Goal: Task Accomplishment & Management: Manage account settings

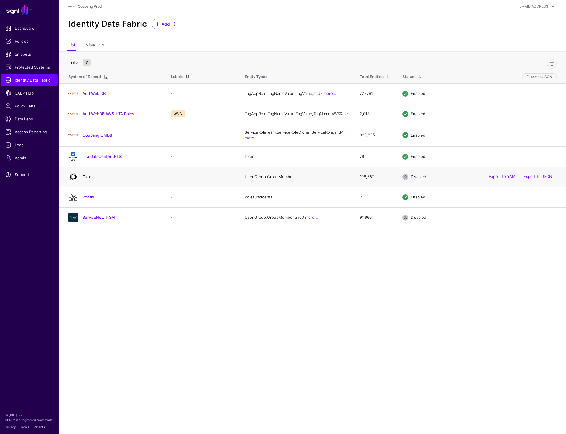
click at [83, 179] on link "Okta" at bounding box center [87, 176] width 9 height 5
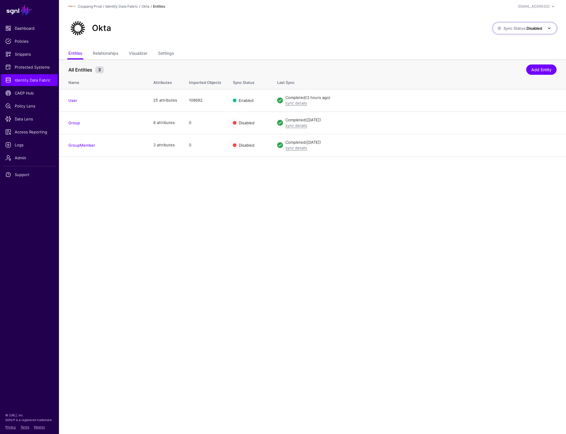
click at [524, 31] on span "Sync Status: Disabled" at bounding box center [519, 28] width 44 height 6
click at [492, 47] on span "Syncing active for all configured entities that are enabled" at bounding box center [520, 51] width 61 height 10
